Goal: Use online tool/utility: Utilize a website feature to perform a specific function

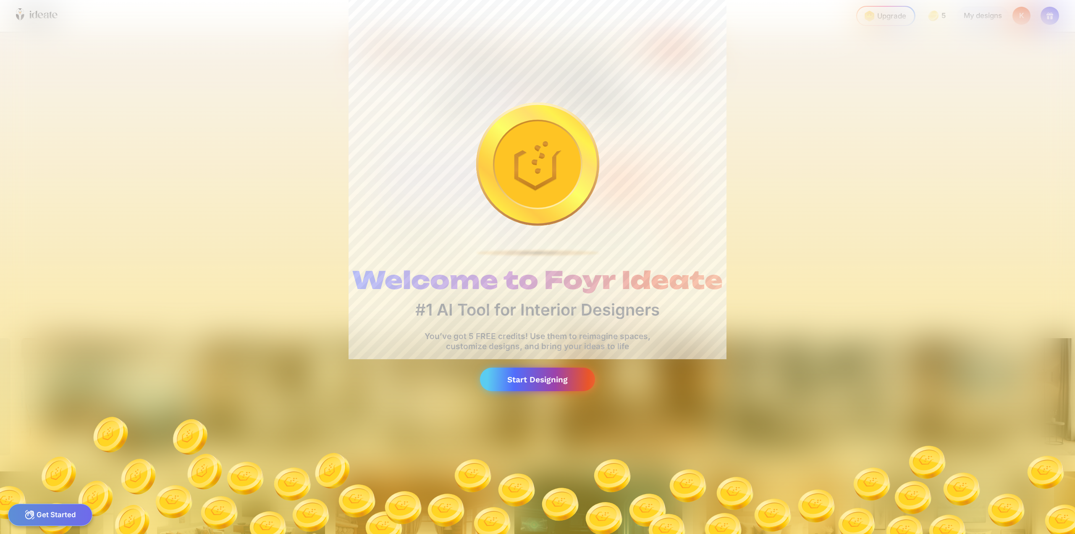
click at [540, 381] on div "Start Designing" at bounding box center [537, 379] width 115 height 24
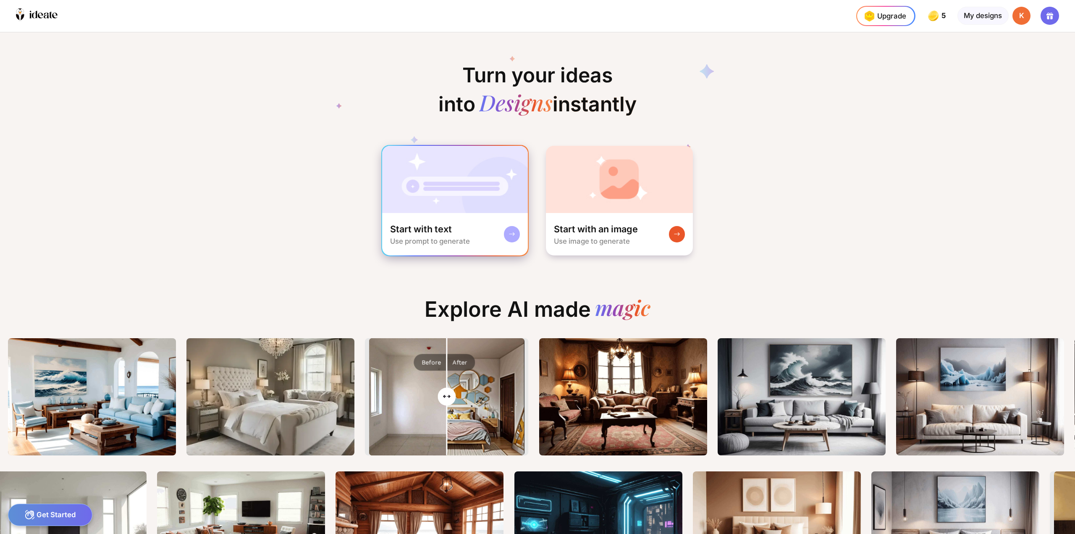
click at [470, 204] on img at bounding box center [455, 179] width 146 height 67
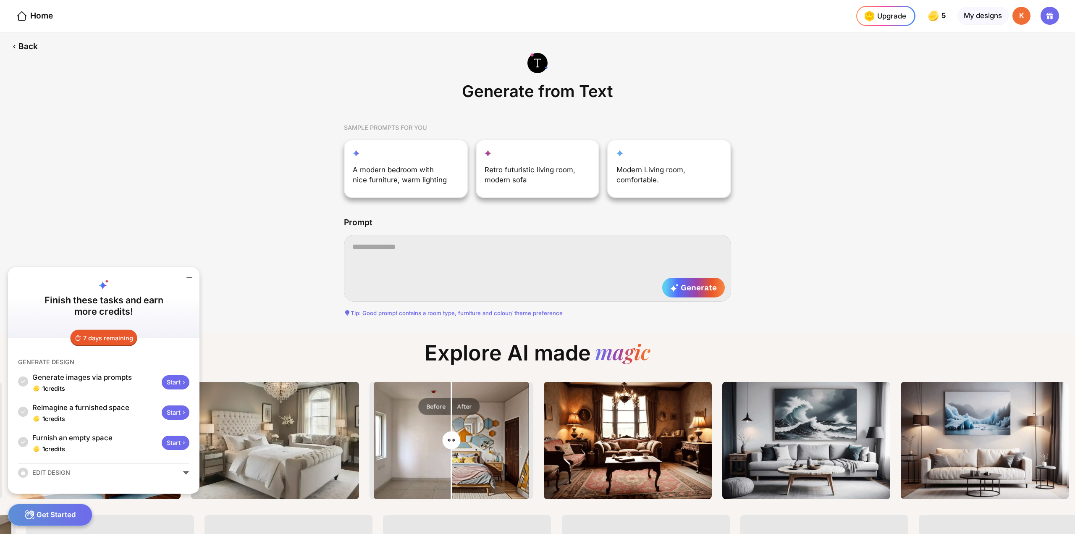
click at [437, 254] on textarea at bounding box center [537, 268] width 387 height 66
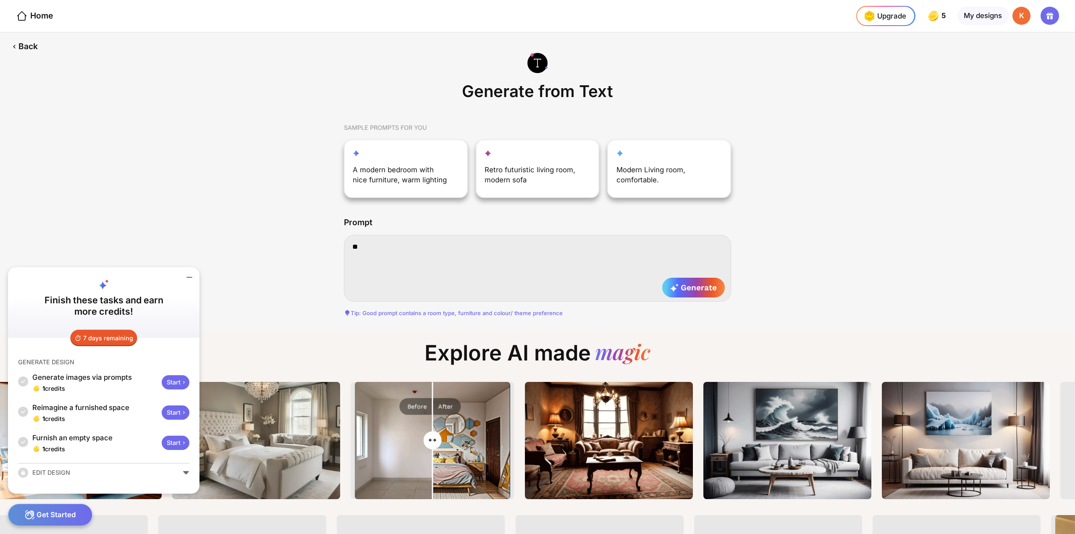
type textarea "*"
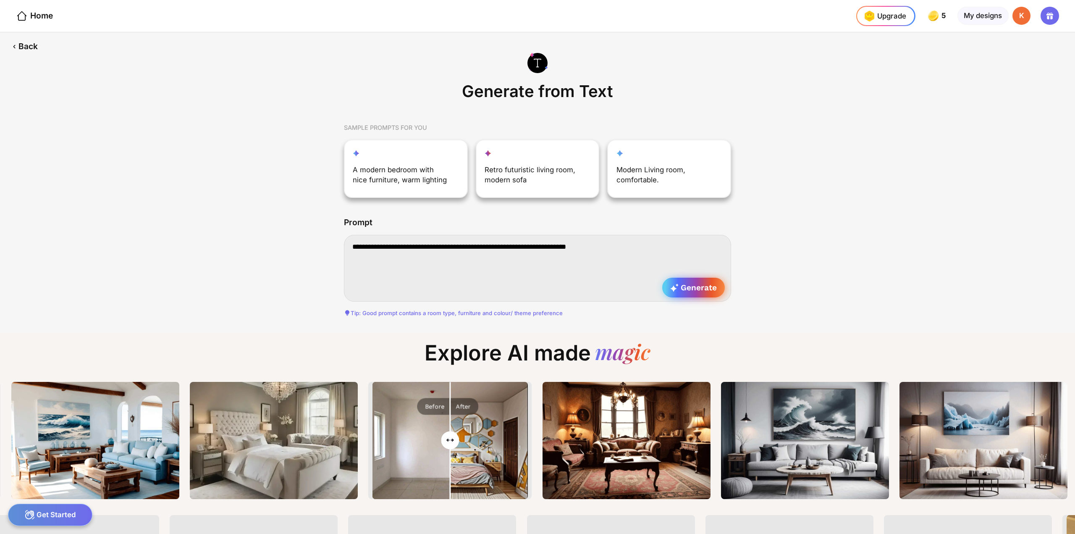
type textarea "**********"
click at [715, 291] on span "Generate" at bounding box center [693, 288] width 47 height 10
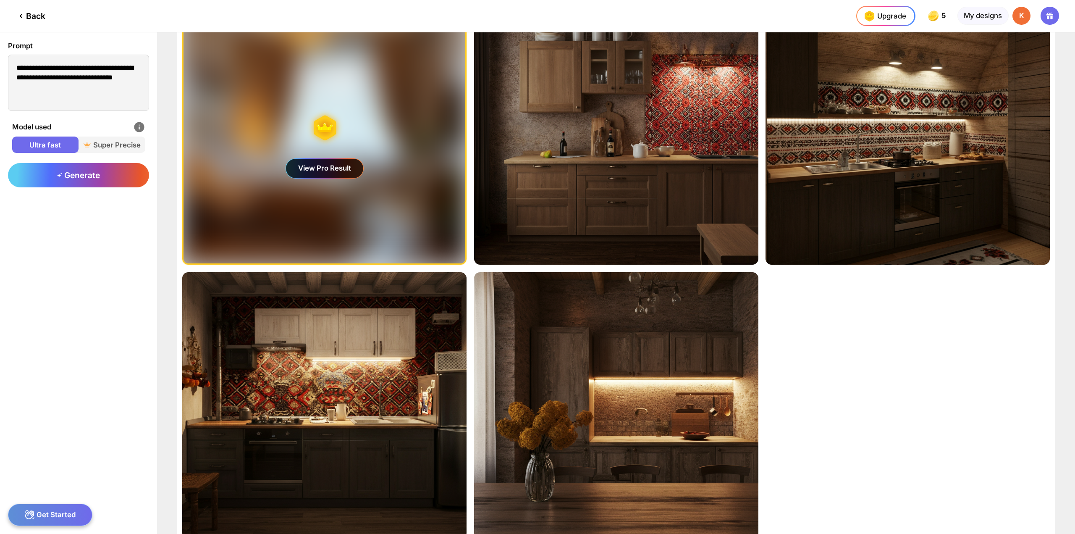
scroll to position [42, 0]
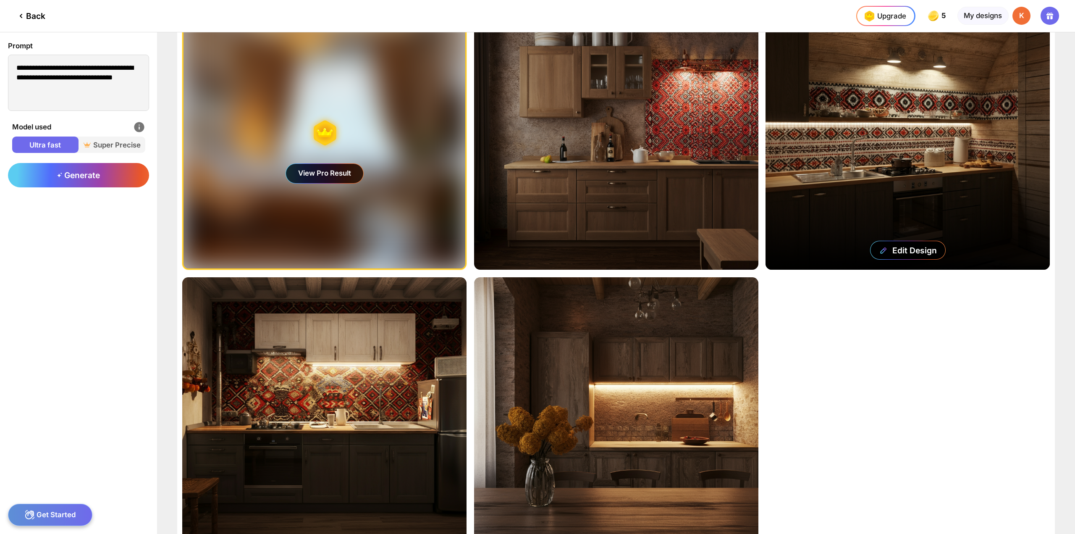
click at [903, 178] on div "Edit Design" at bounding box center [908, 136] width 284 height 266
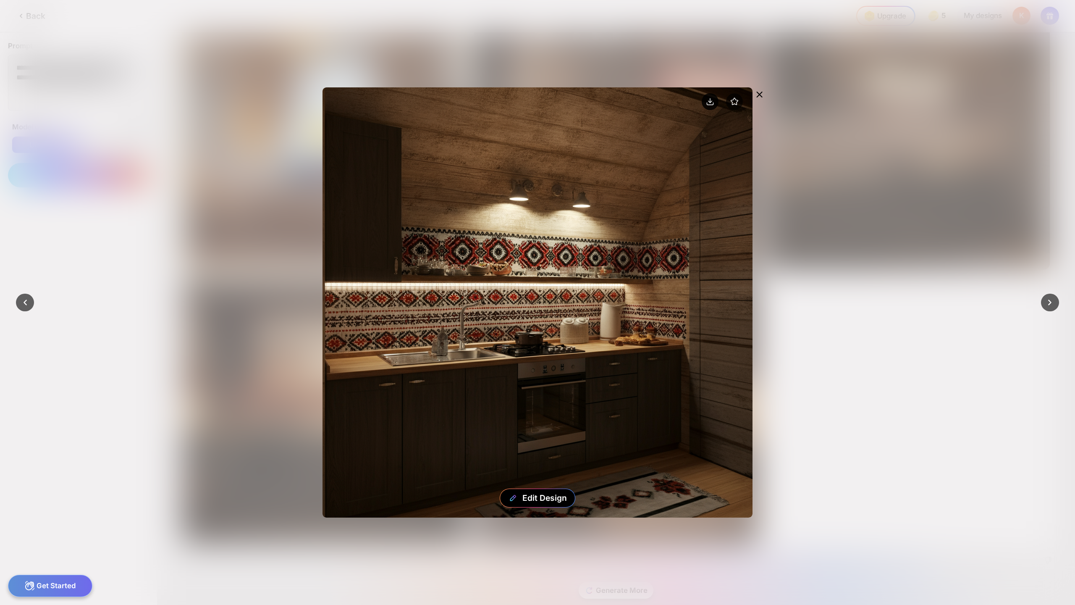
click at [708, 105] on icon at bounding box center [710, 103] width 6 height 2
click at [772, 128] on div "Edit Design" at bounding box center [537, 302] width 753 height 540
click at [757, 95] on icon at bounding box center [760, 94] width 10 height 10
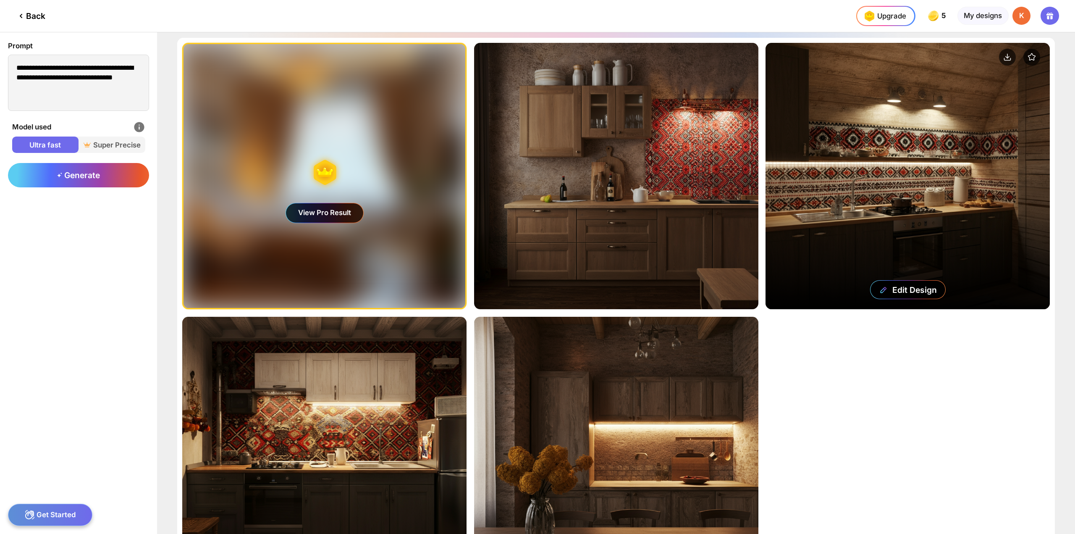
scroll to position [0, 0]
